Goal: Task Accomplishment & Management: Manage account settings

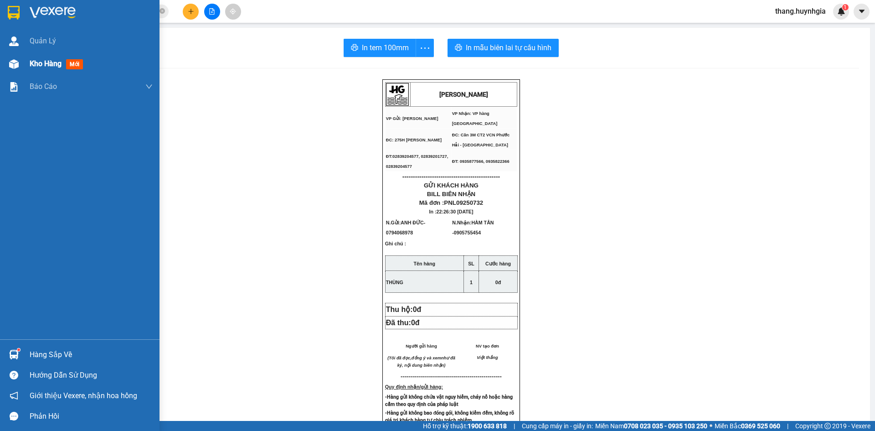
drag, startPoint x: 64, startPoint y: 70, endPoint x: 67, endPoint y: 67, distance: 4.8
click at [67, 67] on div "Kho hàng mới" at bounding box center [91, 63] width 123 height 23
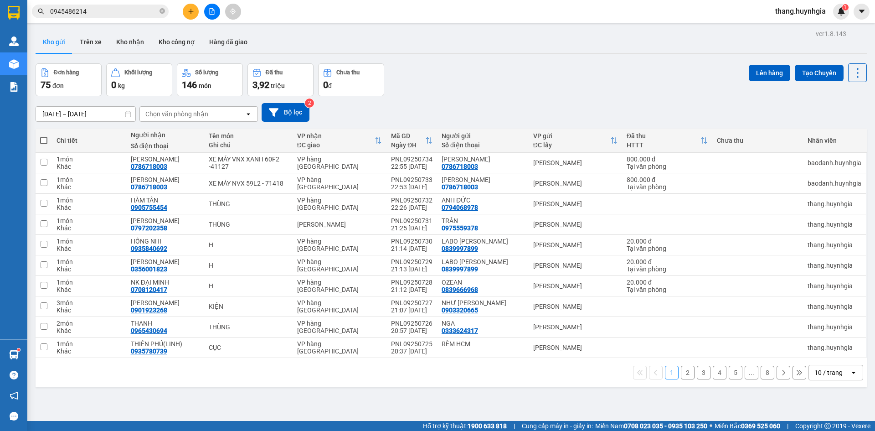
drag, startPoint x: 796, startPoint y: 368, endPoint x: 801, endPoint y: 373, distance: 6.8
click at [801, 373] on div "1 2 3 4 5 ... 8 10 / trang open" at bounding box center [451, 372] width 824 height 15
click at [821, 378] on div "10 / trang" at bounding box center [829, 372] width 41 height 15
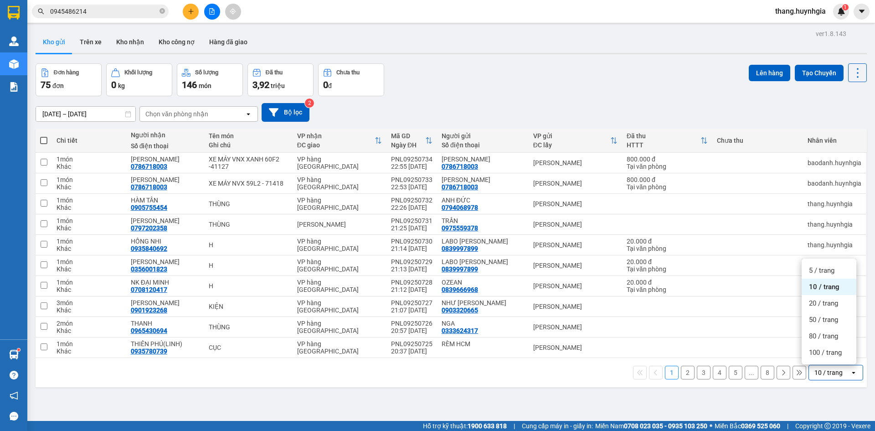
click at [817, 360] on ul "5 / trang 10 / trang 20 / trang 50 / trang 80 / trang 100 / trang" at bounding box center [829, 311] width 55 height 106
click at [821, 356] on span "100 / trang" at bounding box center [825, 352] width 33 height 9
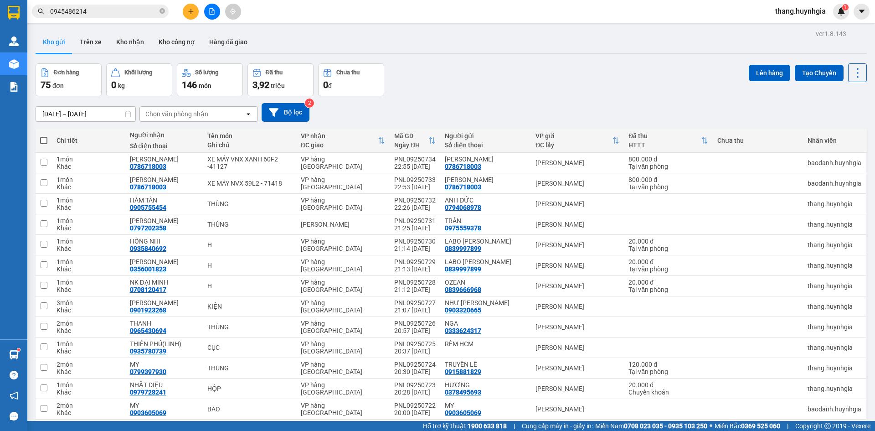
click at [193, 117] on div "Chọn văn phòng nhận" at bounding box center [176, 113] width 63 height 9
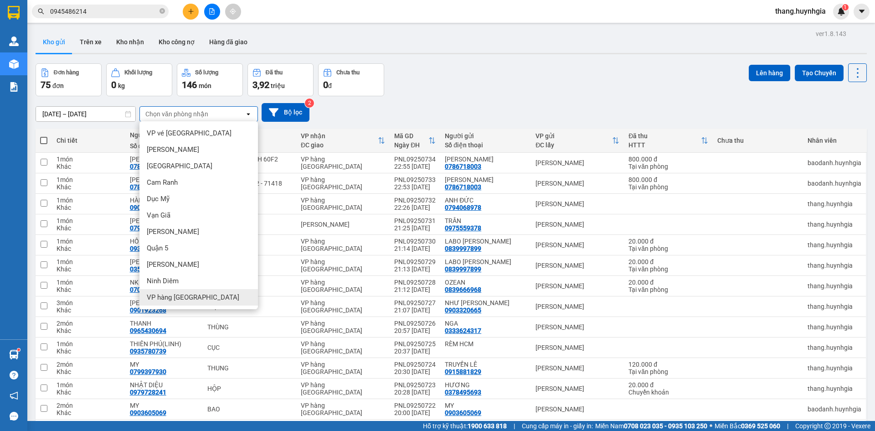
drag, startPoint x: 238, startPoint y: 297, endPoint x: 416, endPoint y: 172, distance: 217.5
click at [238, 298] on div "VP hàng [GEOGRAPHIC_DATA]" at bounding box center [198, 297] width 118 height 16
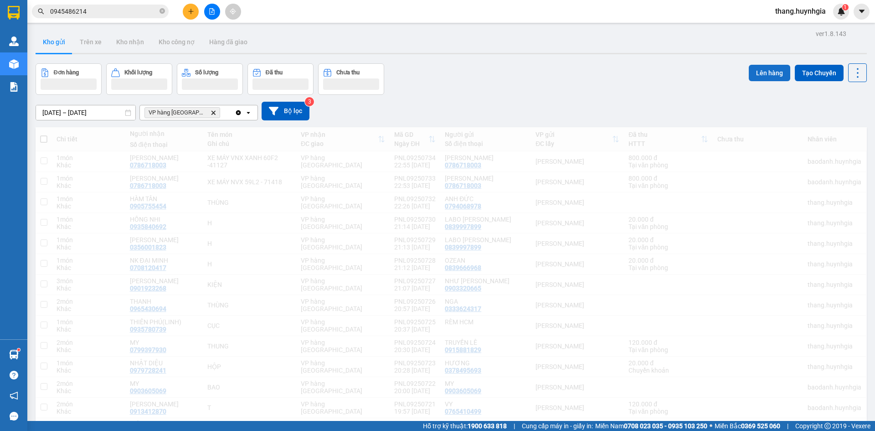
click at [752, 76] on button "Lên hàng" at bounding box center [769, 73] width 41 height 16
click at [754, 76] on button "Lên hàng" at bounding box center [769, 73] width 41 height 16
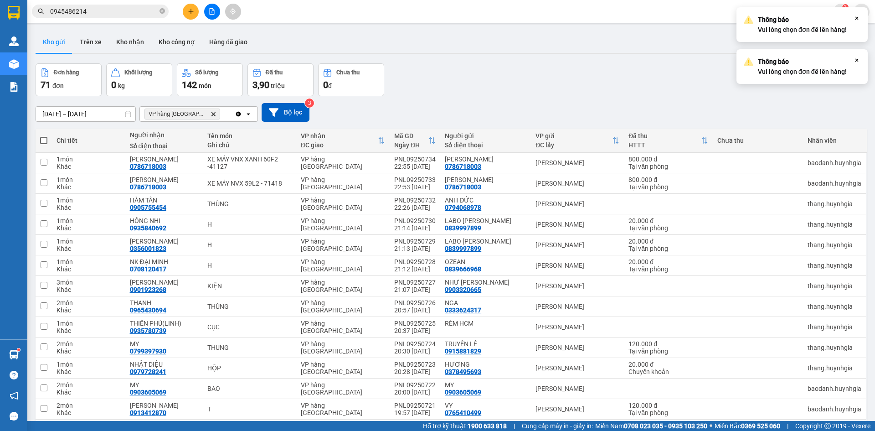
drag, startPoint x: 540, startPoint y: 90, endPoint x: 596, endPoint y: 98, distance: 56.3
click at [542, 91] on div "Đơn hàng 71 đơn Khối lượng 0 kg Số lượng 142 món Đã thu 3,90 triệu Chưa thu 0 đ…" at bounding box center [451, 79] width 831 height 33
click at [860, 65] on div "Thông báo Vui lòng chọn đơn để lên hàng! Close" at bounding box center [801, 66] width 131 height 35
drag, startPoint x: 860, startPoint y: 64, endPoint x: 119, endPoint y: 155, distance: 745.7
click at [860, 63] on div "Thông báo Vui lòng chọn đơn để lên hàng! Close" at bounding box center [801, 66] width 131 height 35
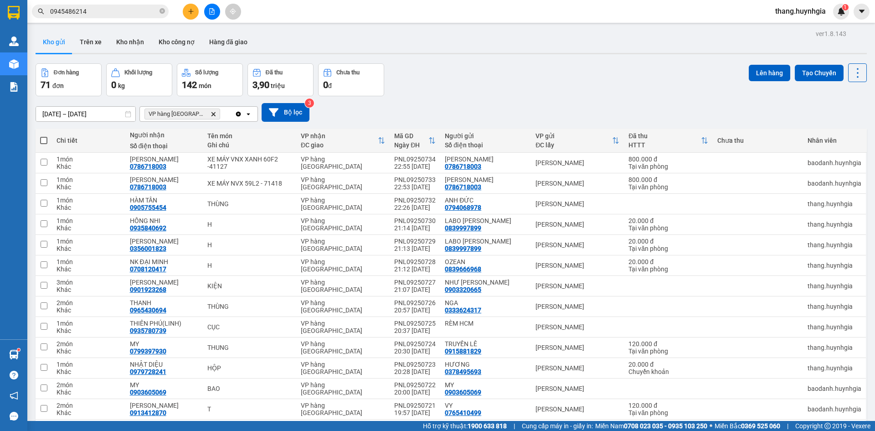
click at [45, 143] on span at bounding box center [43, 140] width 7 height 7
click at [44, 136] on input "checkbox" at bounding box center [44, 136] width 0 height 0
checkbox input "true"
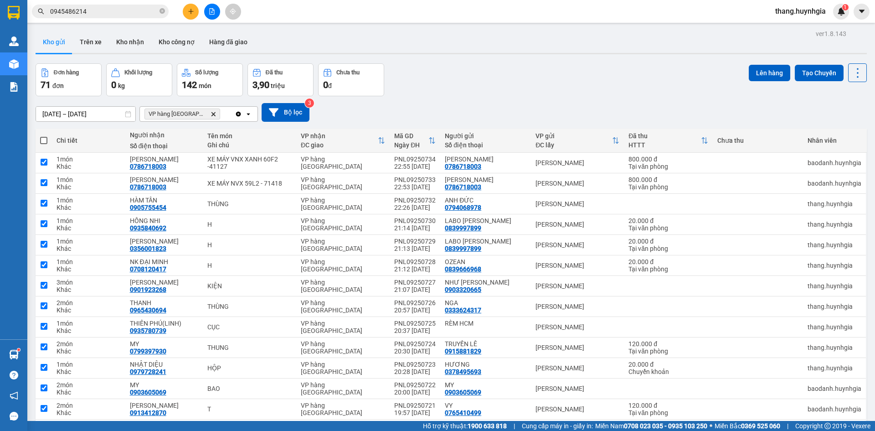
checkbox input "true"
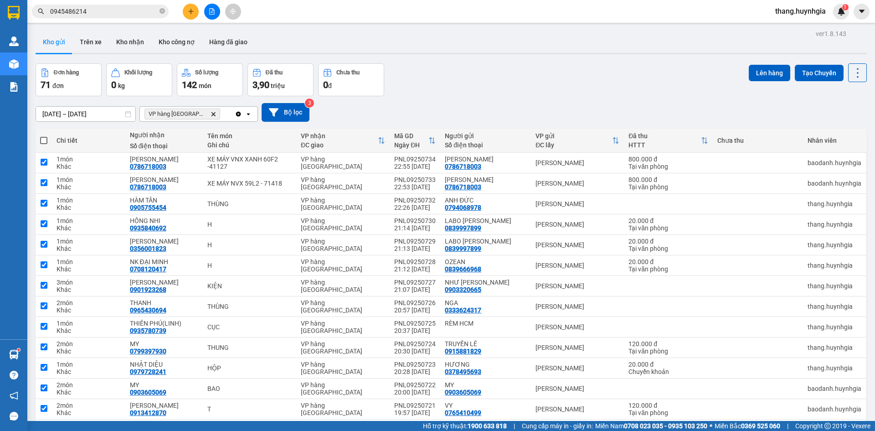
checkbox input "true"
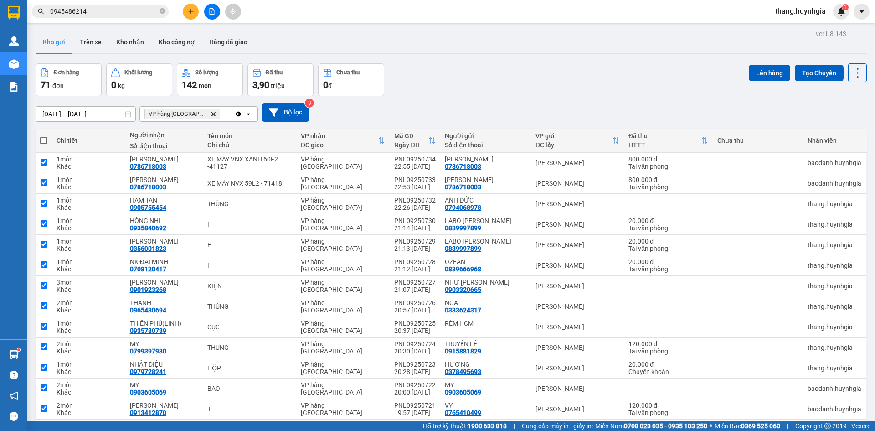
checkbox input "true"
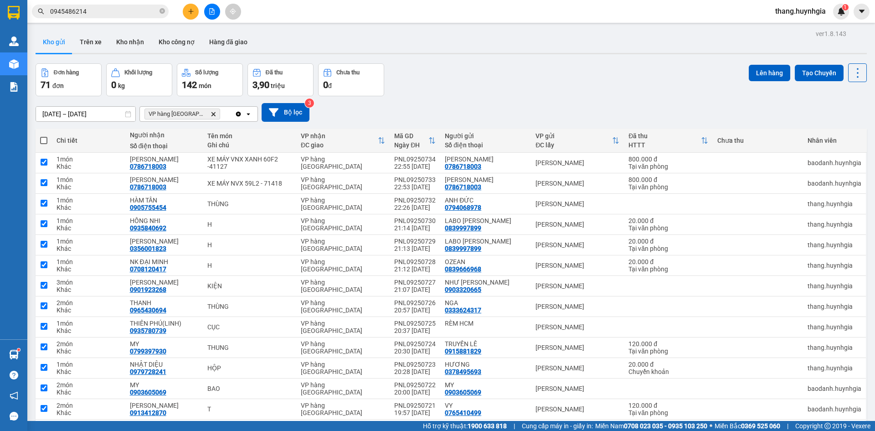
checkbox input "true"
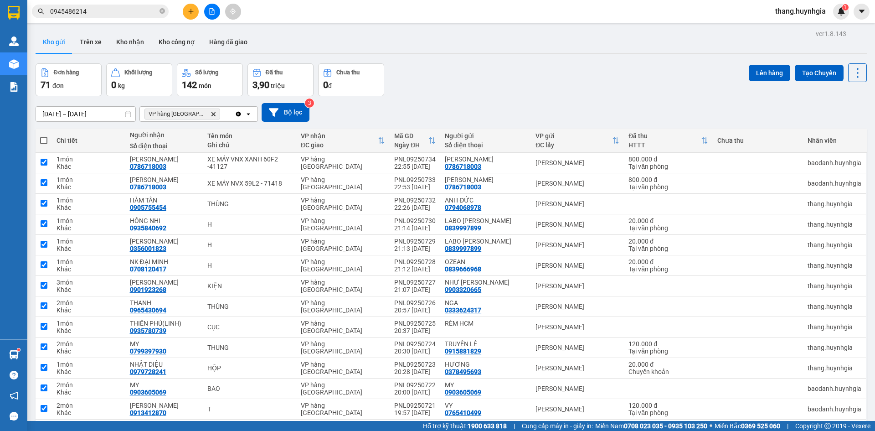
checkbox input "true"
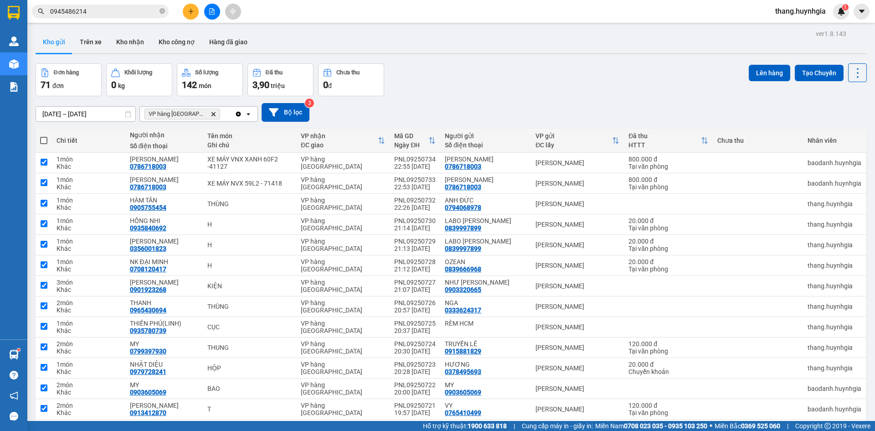
checkbox input "true"
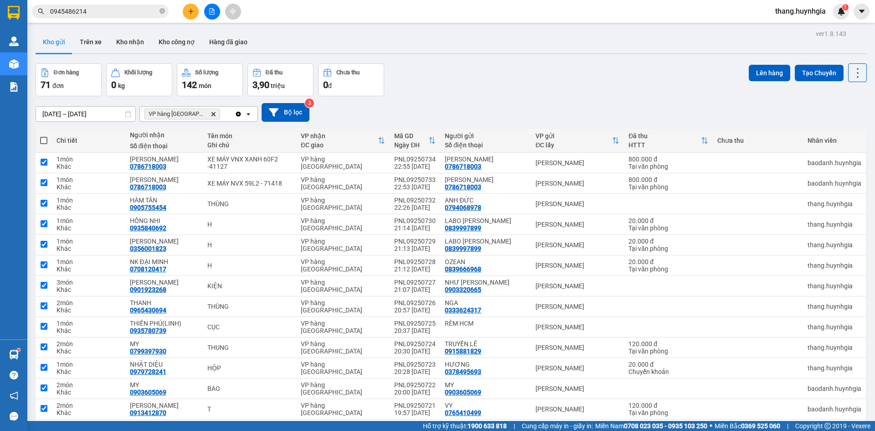
checkbox input "true"
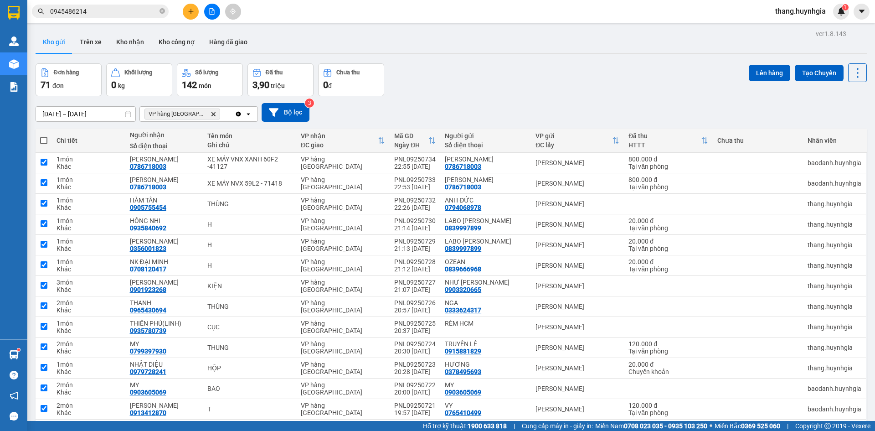
checkbox input "true"
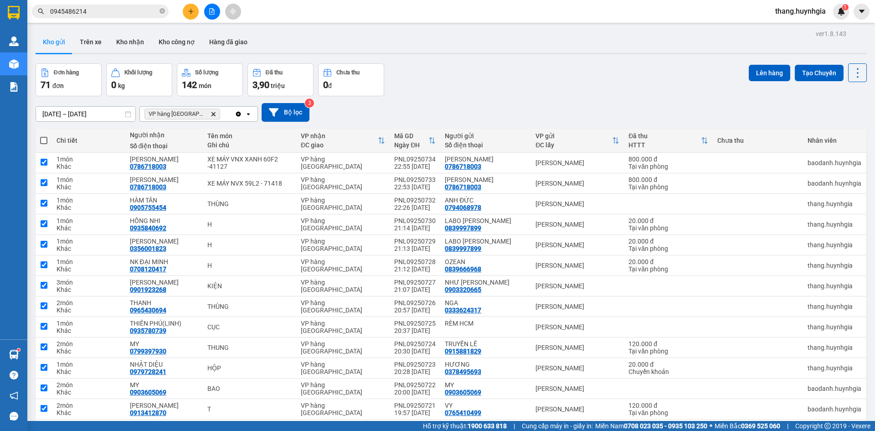
checkbox input "true"
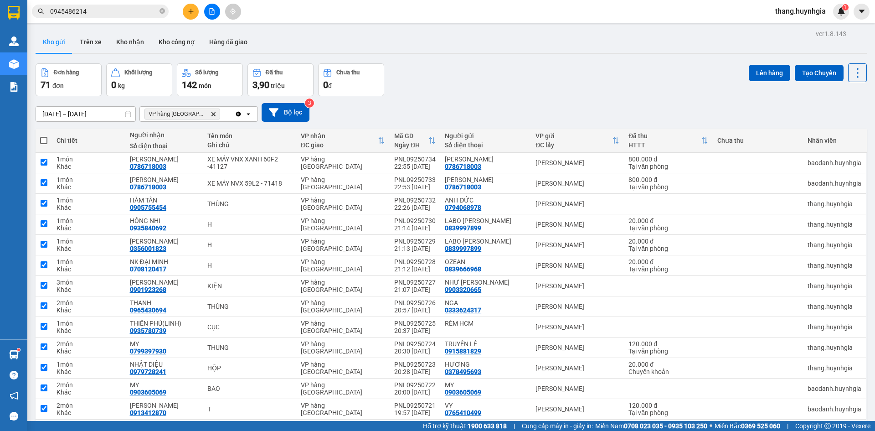
checkbox input "true"
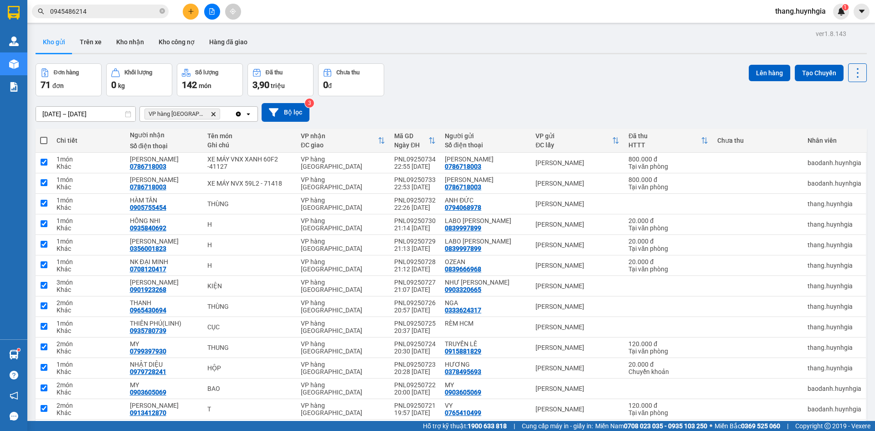
checkbox input "true"
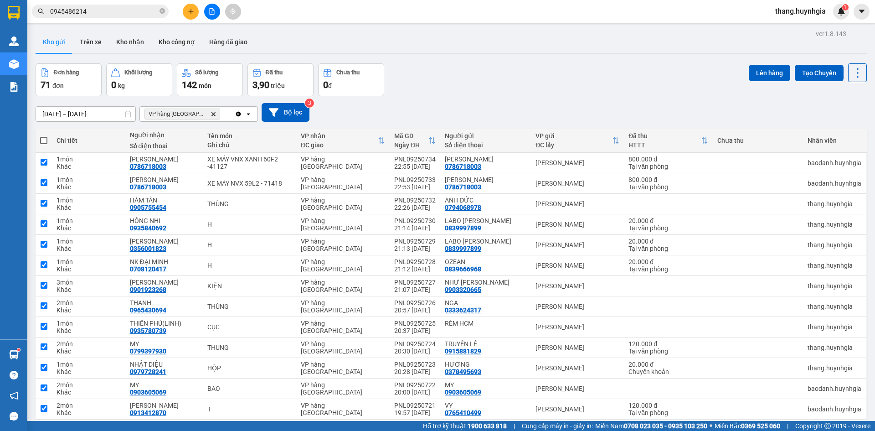
checkbox input "true"
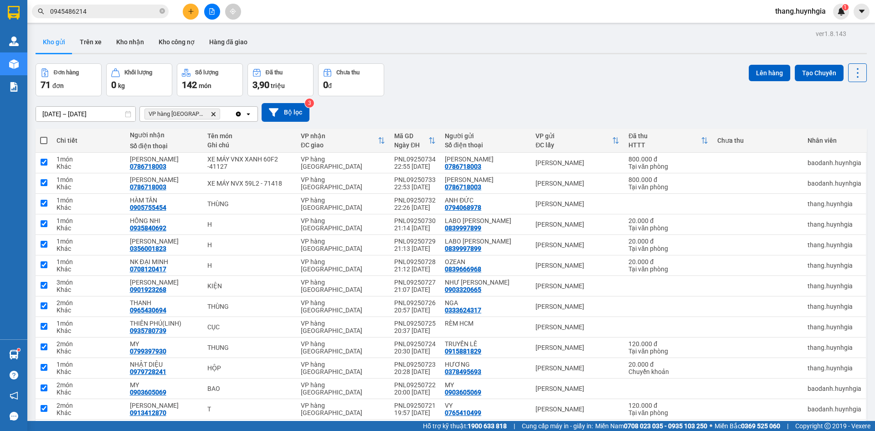
checkbox input "true"
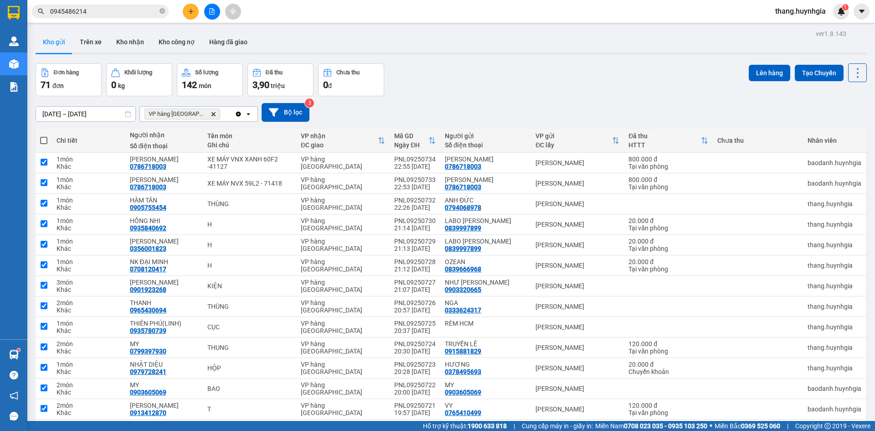
checkbox input "true"
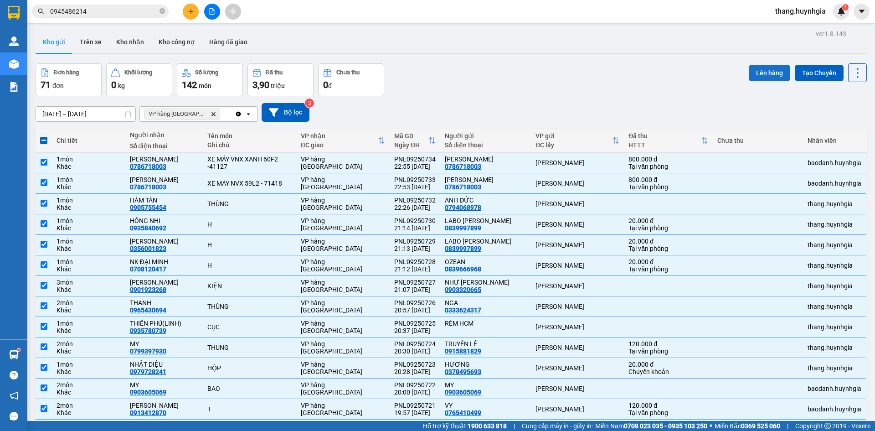
click at [758, 72] on button "Lên hàng" at bounding box center [769, 73] width 41 height 16
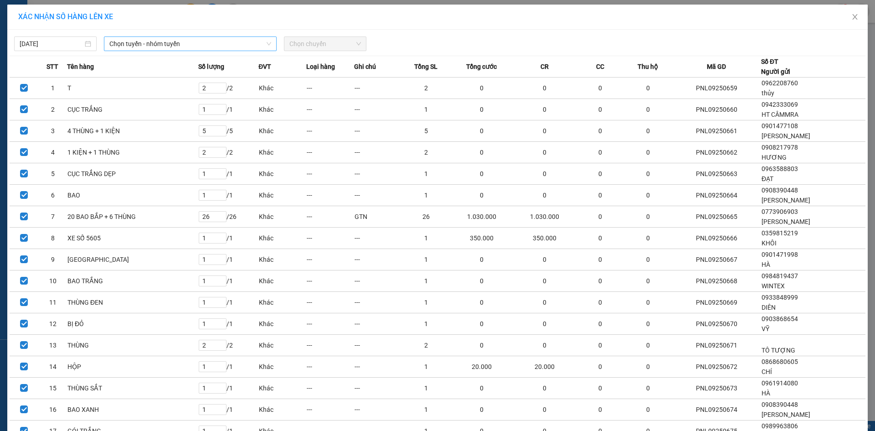
click at [216, 44] on span "Chọn tuyến - nhóm tuyến" at bounding box center [190, 44] width 162 height 14
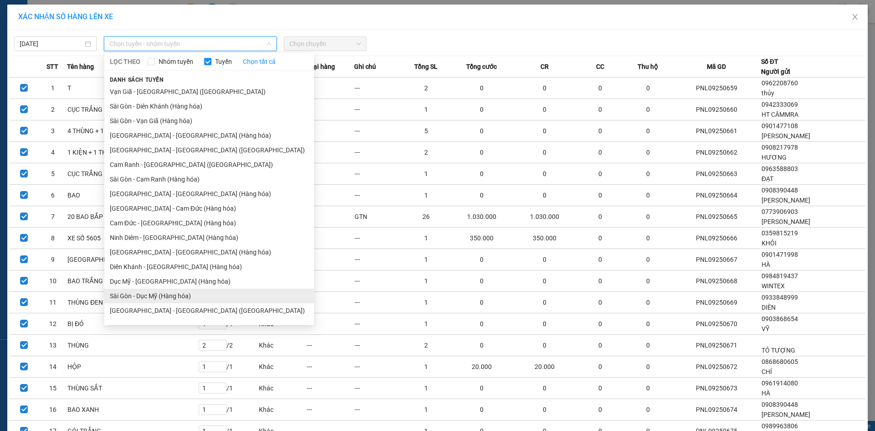
scroll to position [11, 0]
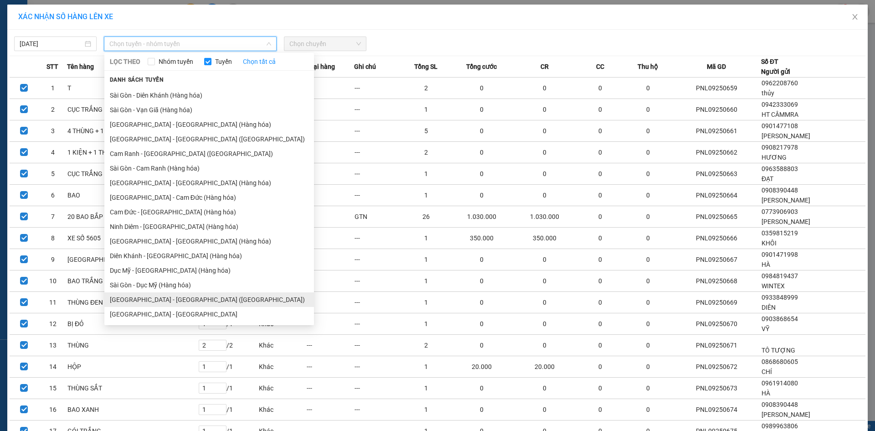
drag, startPoint x: 196, startPoint y: 296, endPoint x: 290, endPoint y: 259, distance: 101.3
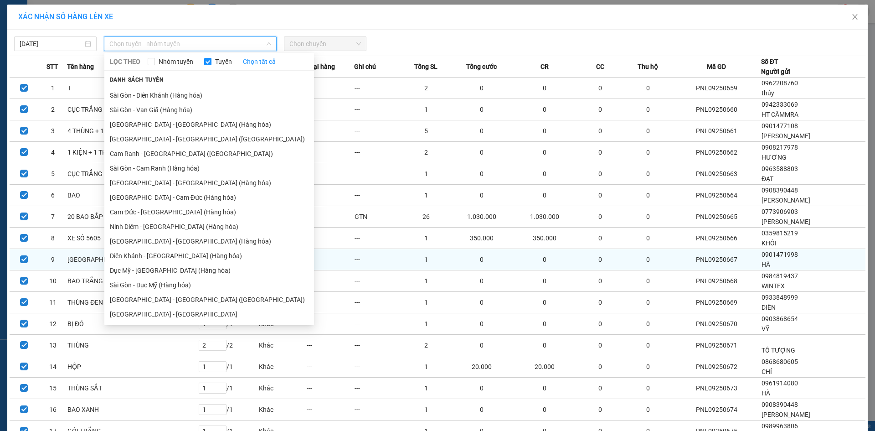
click at [196, 296] on li "[GEOGRAPHIC_DATA] - [GEOGRAPHIC_DATA] ([GEOGRAPHIC_DATA])" at bounding box center [209, 299] width 210 height 15
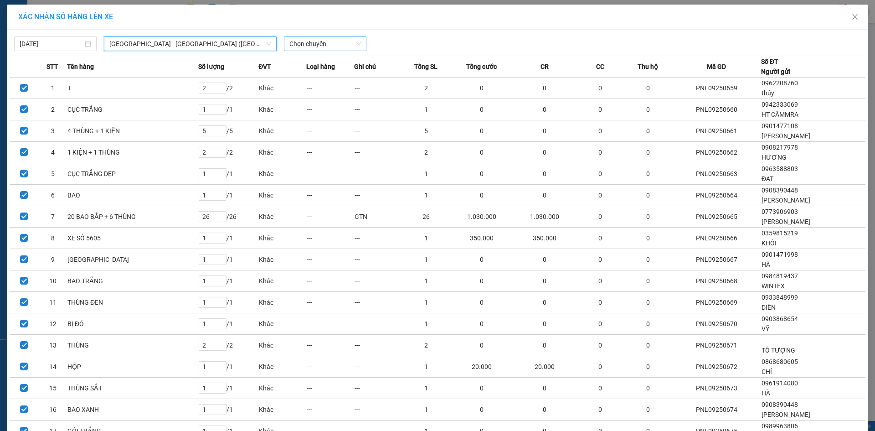
click at [324, 44] on span "Chọn chuyến" at bounding box center [325, 44] width 72 height 14
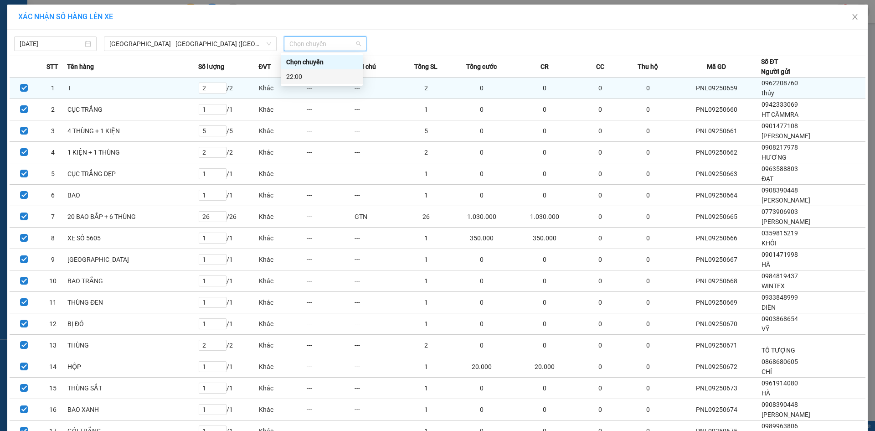
click at [354, 86] on td "---" at bounding box center [378, 87] width 48 height 21
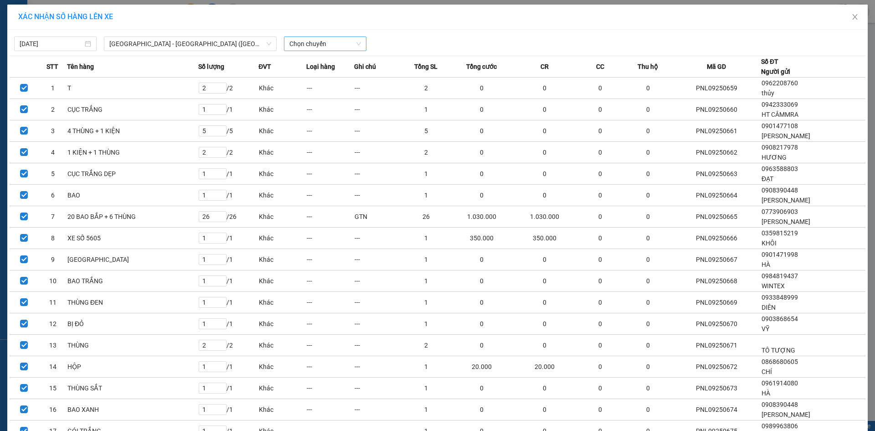
click at [336, 50] on span "Chọn chuyến" at bounding box center [325, 44] width 72 height 14
click at [337, 72] on div "22:00" at bounding box center [321, 77] width 71 height 10
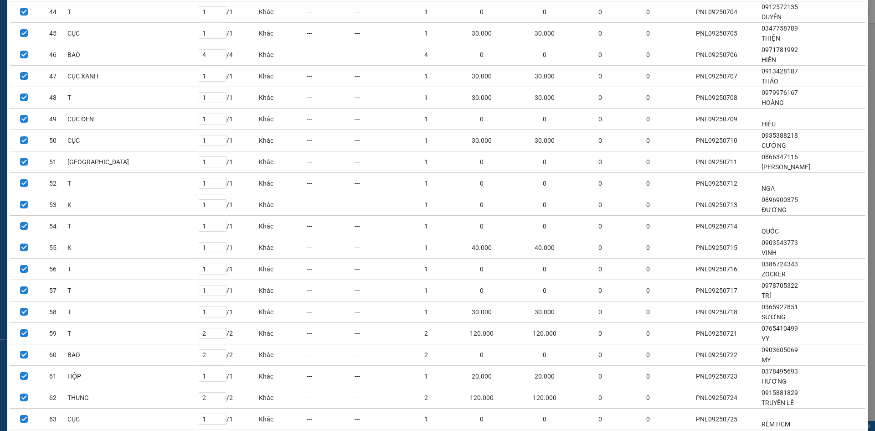
scroll to position [1235, 0]
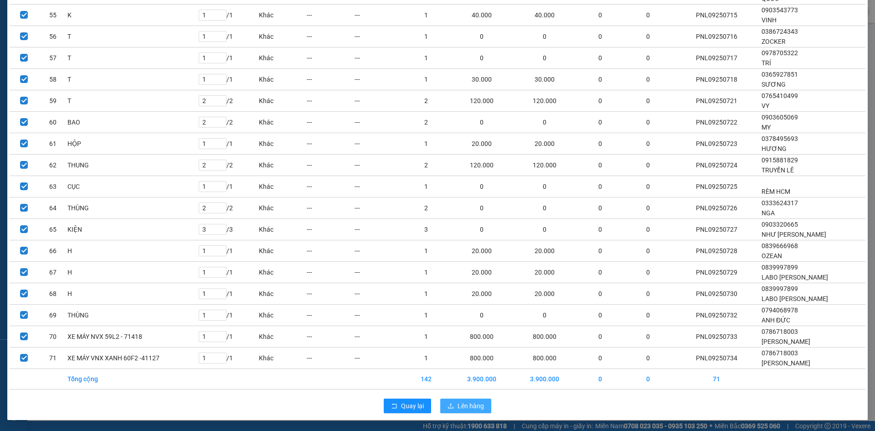
click at [478, 402] on span "Lên hàng" at bounding box center [471, 406] width 26 height 10
